Goal: Task Accomplishment & Management: Manage account settings

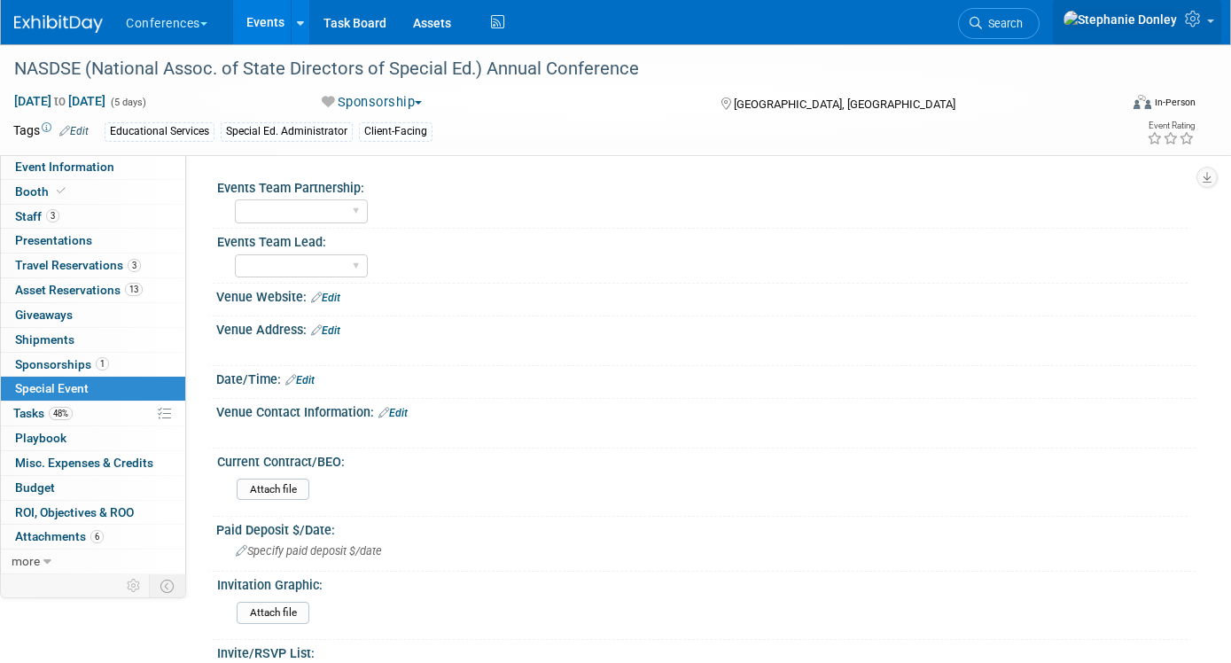
click at [1204, 27] on icon at bounding box center [1195, 19] width 20 height 16
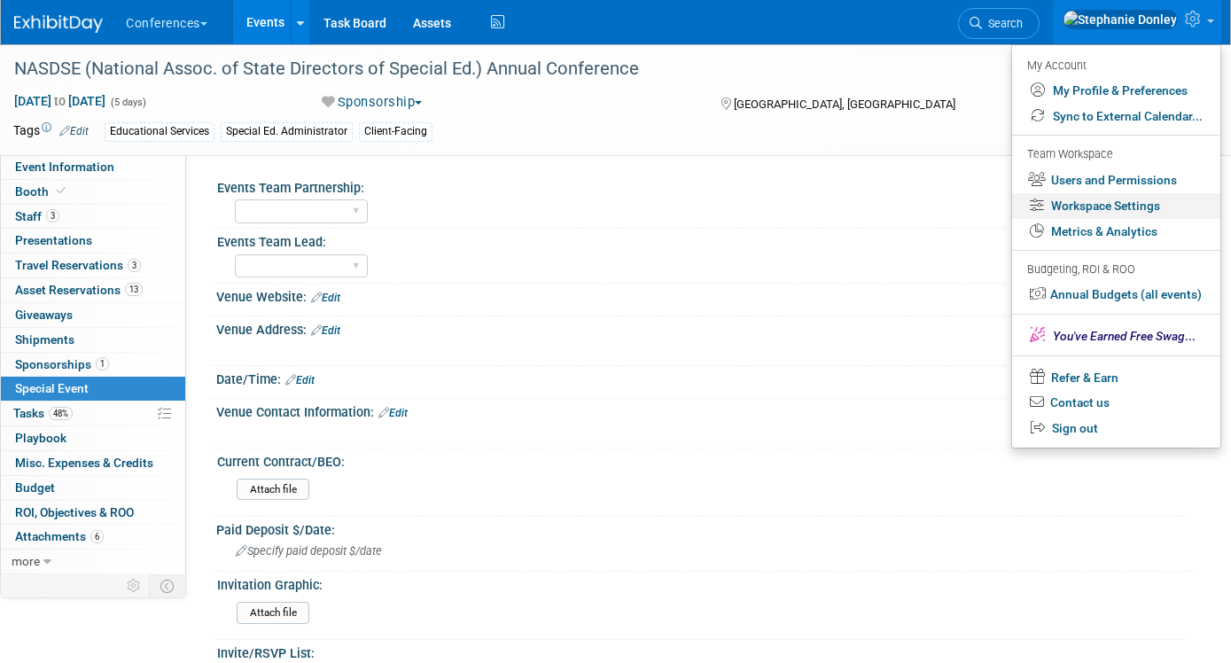
click at [1117, 208] on link "Workspace Settings" at bounding box center [1116, 206] width 208 height 26
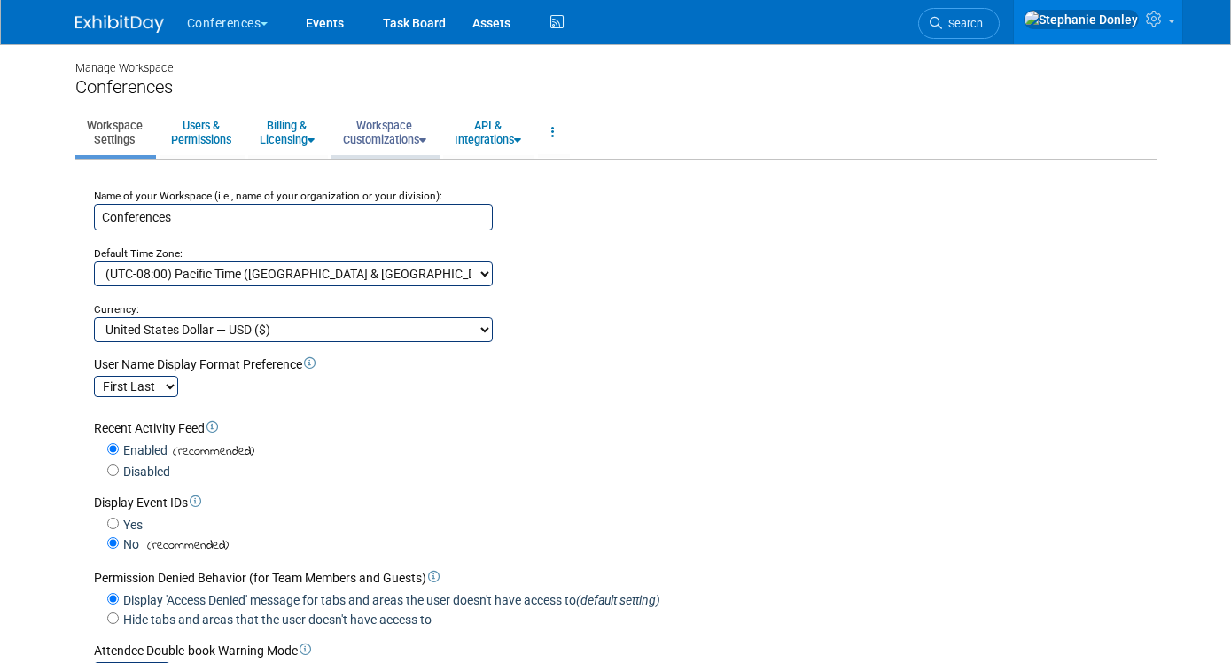
click at [401, 140] on link "Workspace Customizations" at bounding box center [384, 132] width 106 height 43
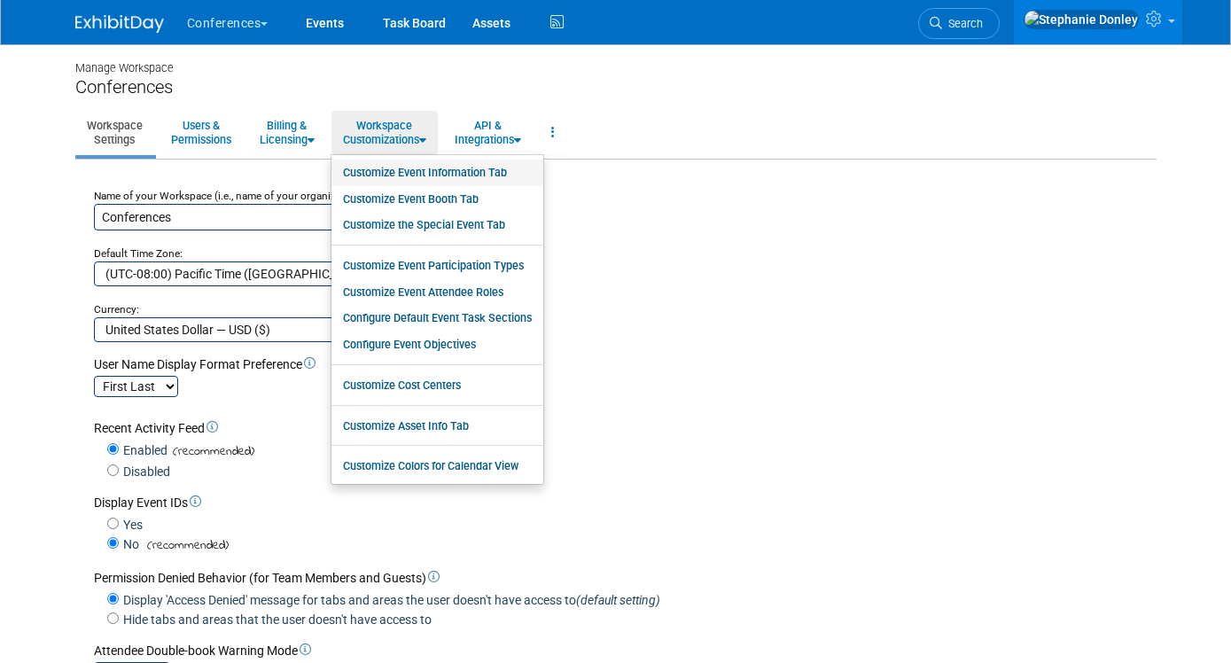
click at [418, 173] on link "Customize Event Information Tab" at bounding box center [437, 173] width 212 height 27
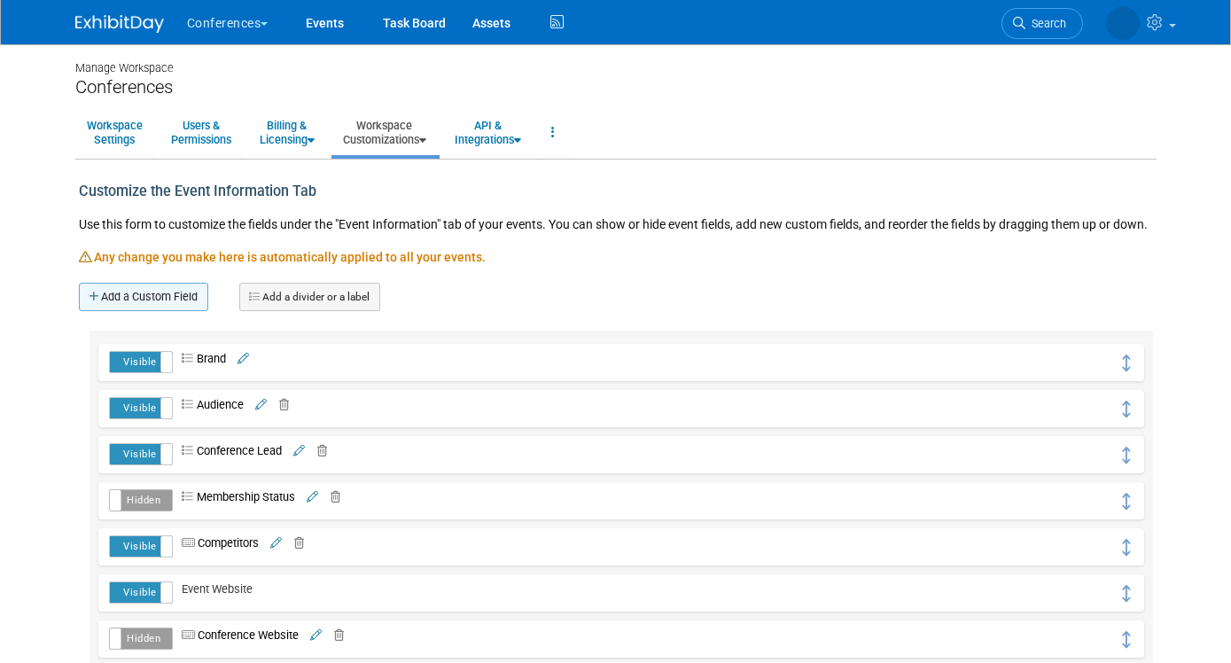
click at [143, 300] on link "Add a Custom Field" at bounding box center [143, 297] width 129 height 28
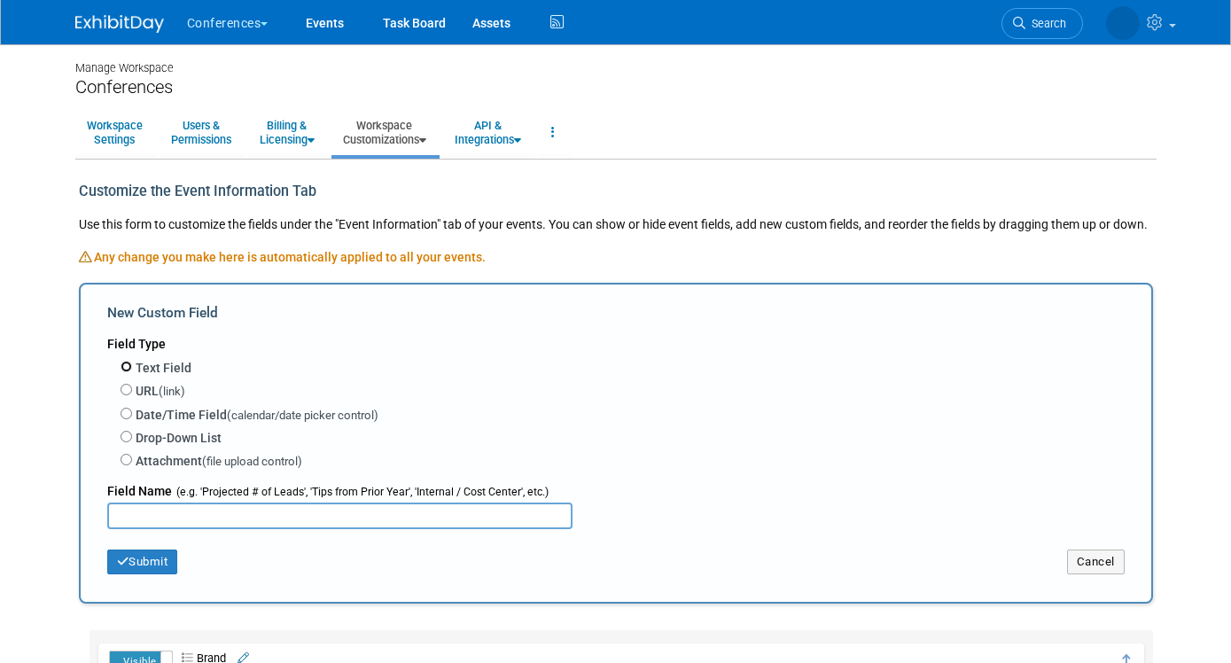
click at [121, 366] on input "Text Field" at bounding box center [127, 367] width 12 height 12
radio input "true"
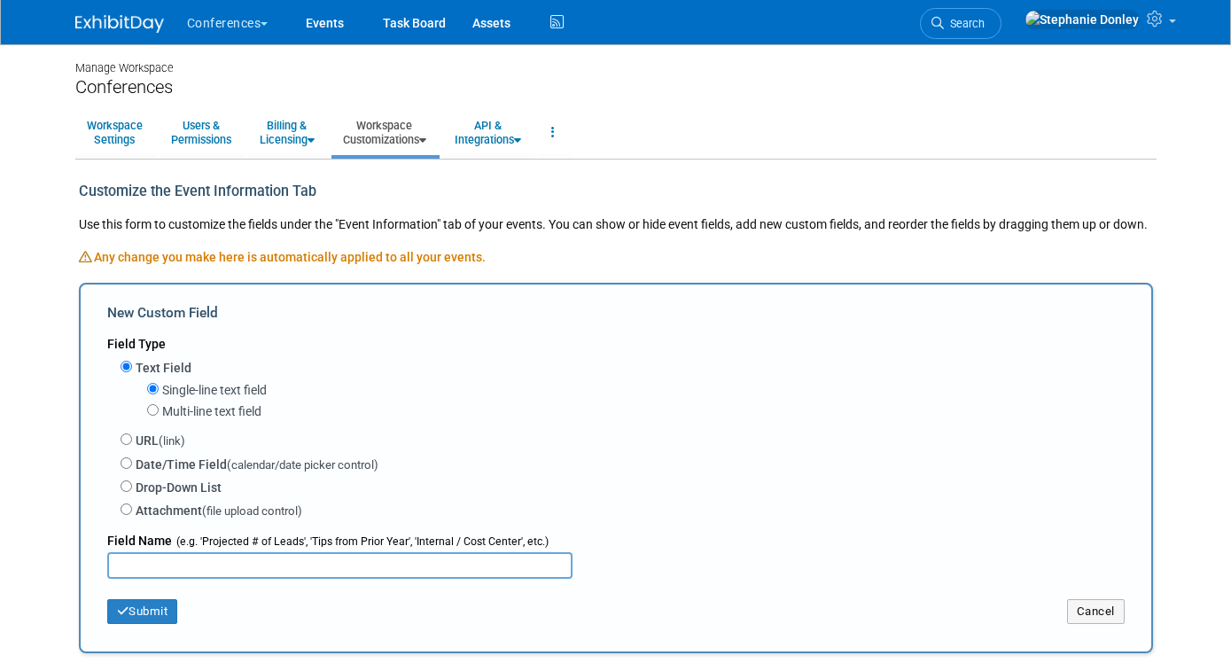
click at [154, 572] on input "text" at bounding box center [339, 565] width 465 height 27
type input "HubSpot ID"
click at [143, 617] on button "Submit" at bounding box center [142, 611] width 71 height 25
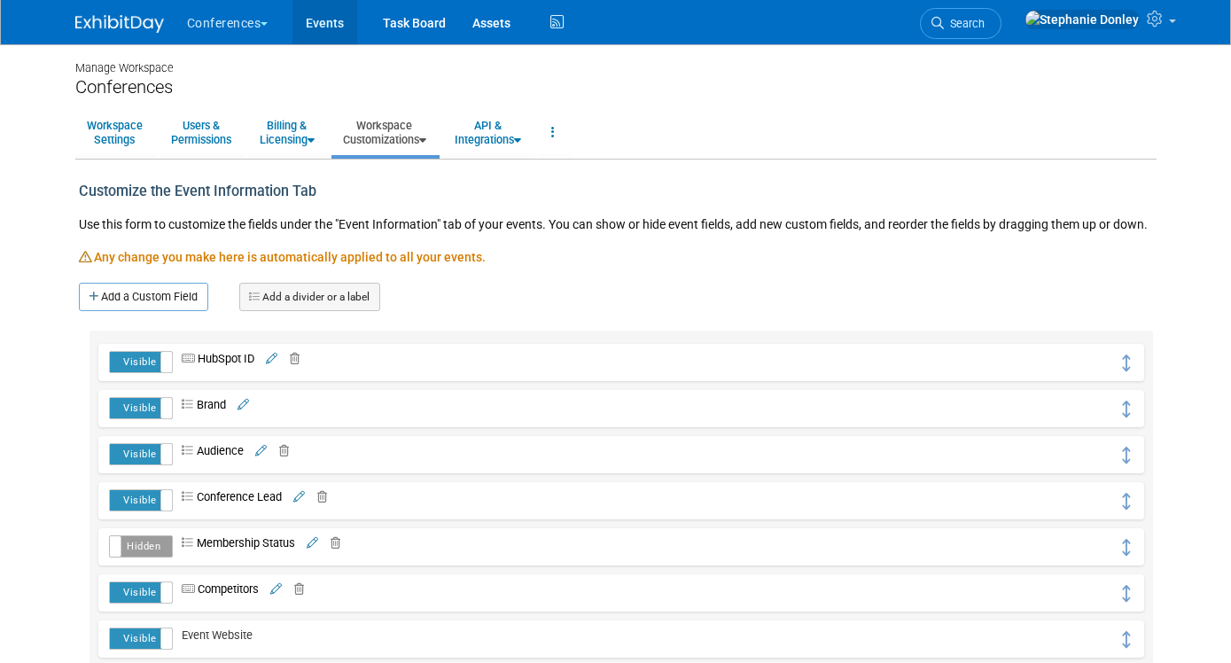
click at [314, 22] on link "Events" at bounding box center [324, 22] width 65 height 44
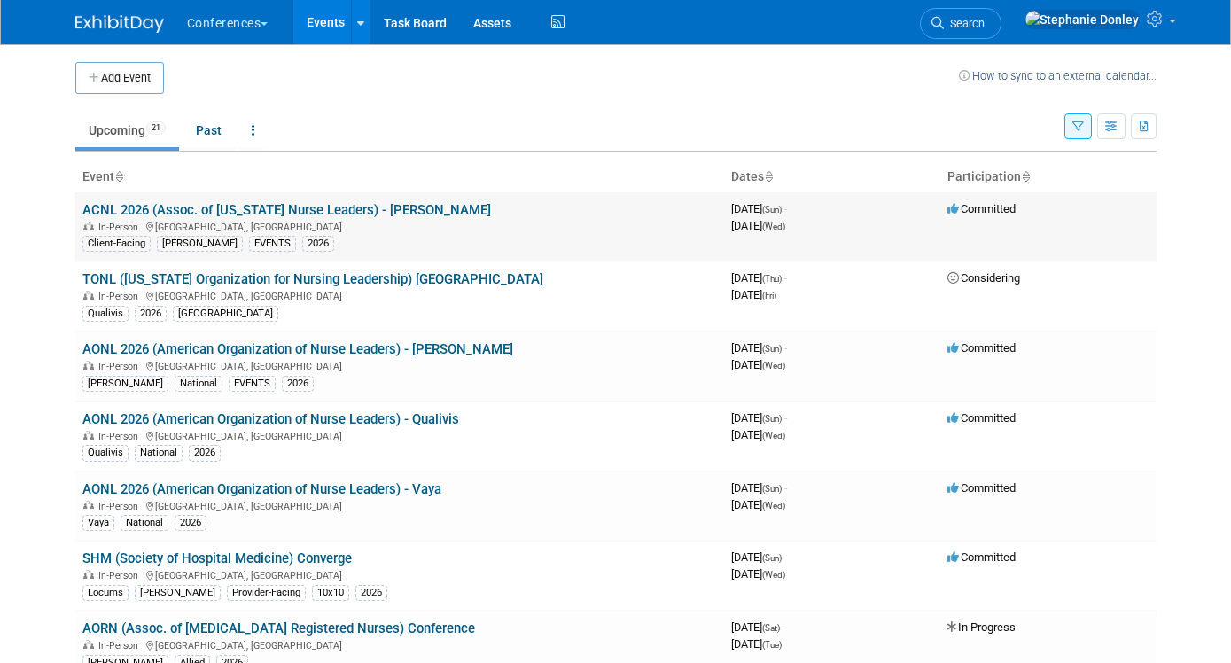
click at [208, 212] on link "ACNL 2026 (Assoc. of [US_STATE] Nurse Leaders) - [PERSON_NAME]" at bounding box center [286, 210] width 409 height 16
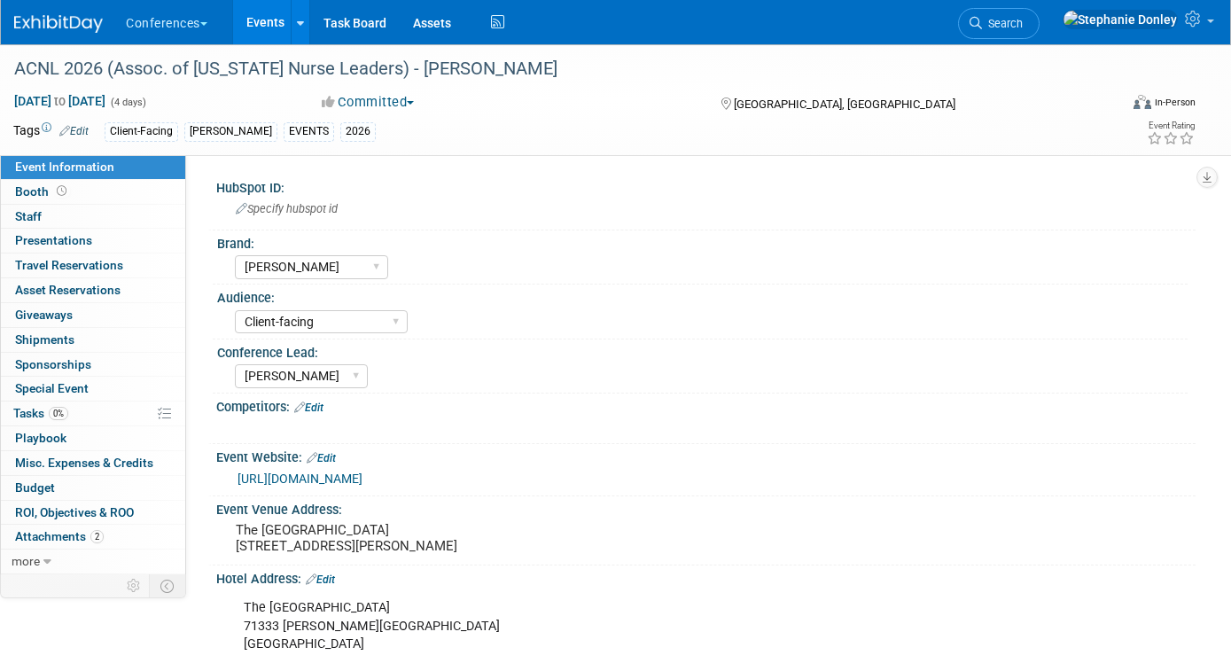
select select "[PERSON_NAME]"
select select "Client-facing"
select select "[PERSON_NAME]"
click at [273, 211] on span "Specify hubspot id" at bounding box center [287, 208] width 102 height 13
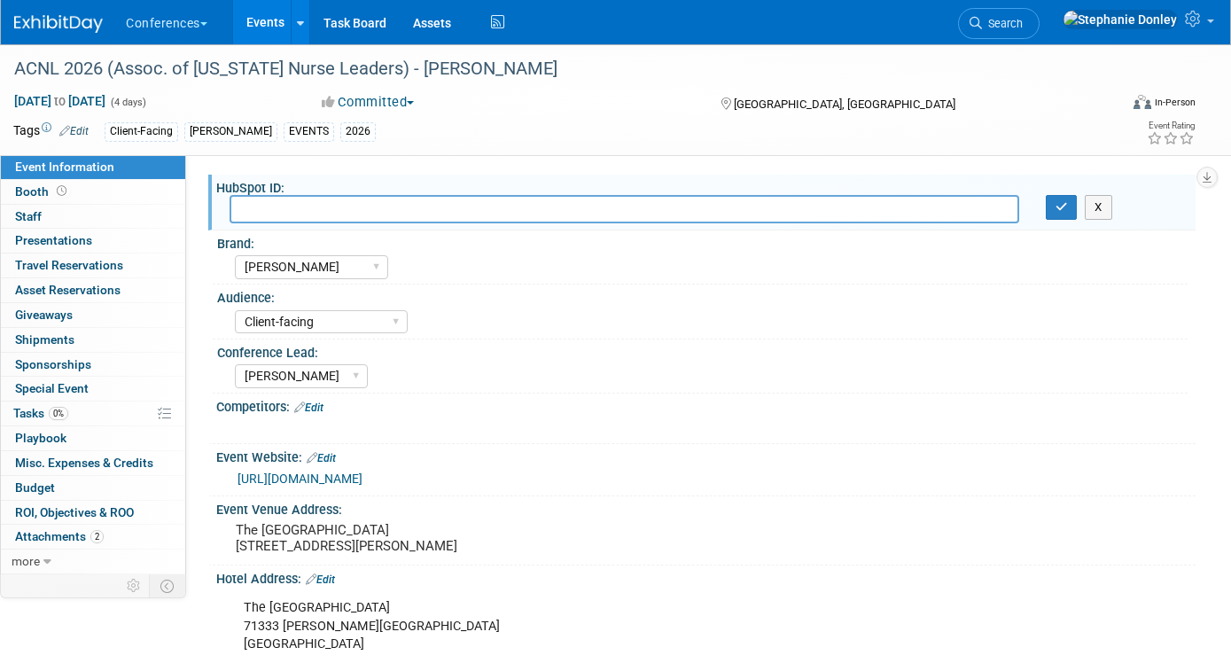
click at [509, 150] on div "ACNL 2026 (Assoc. of [US_STATE] Nurse Leaders) - [PERSON_NAME] [DATE] to [DATE]…" at bounding box center [615, 99] width 1231 height 111
click at [1055, 202] on icon "button" at bounding box center [1061, 207] width 12 height 12
